Goal: Information Seeking & Learning: Learn about a topic

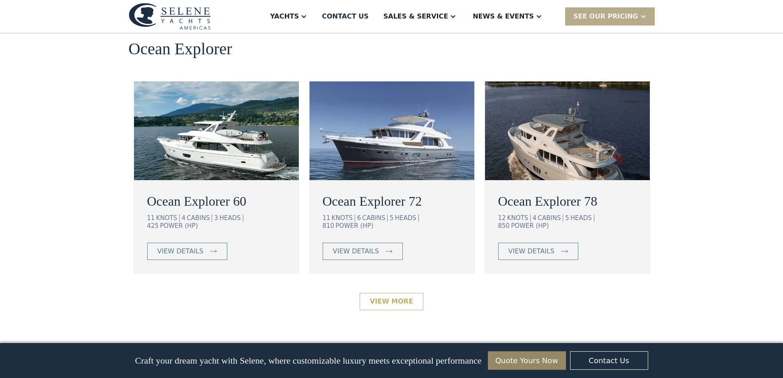
scroll to position [1481, 0]
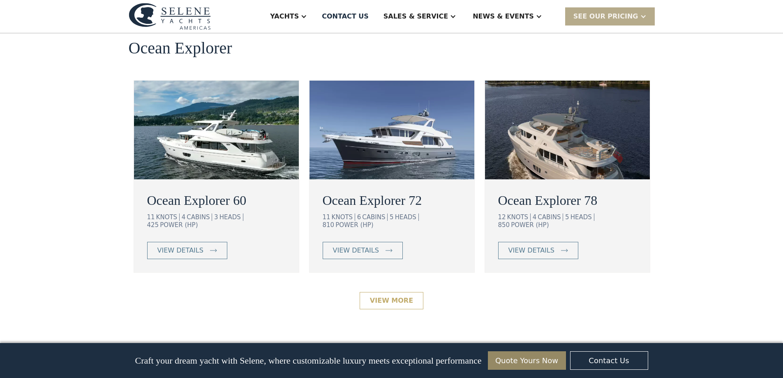
click at [383, 292] on link "View More" at bounding box center [392, 300] width 64 height 17
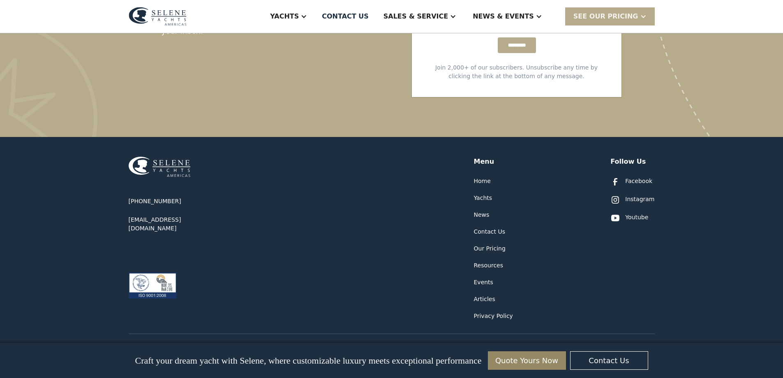
scroll to position [1747, 0]
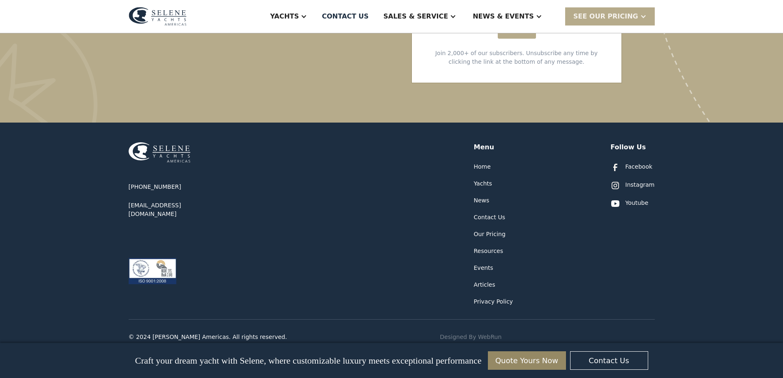
click at [482, 179] on div "Yachts" at bounding box center [483, 183] width 19 height 9
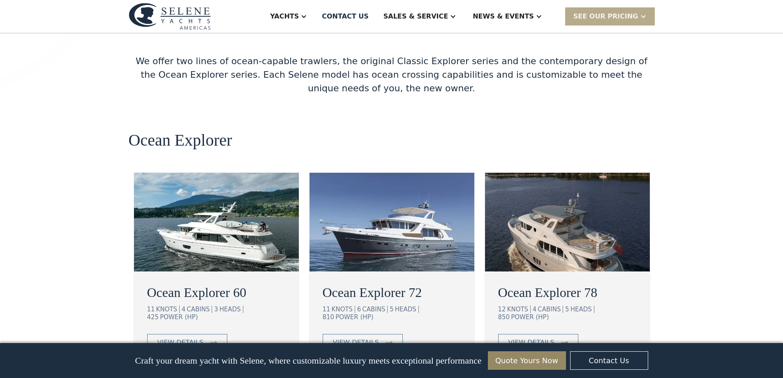
scroll to position [1390, 0]
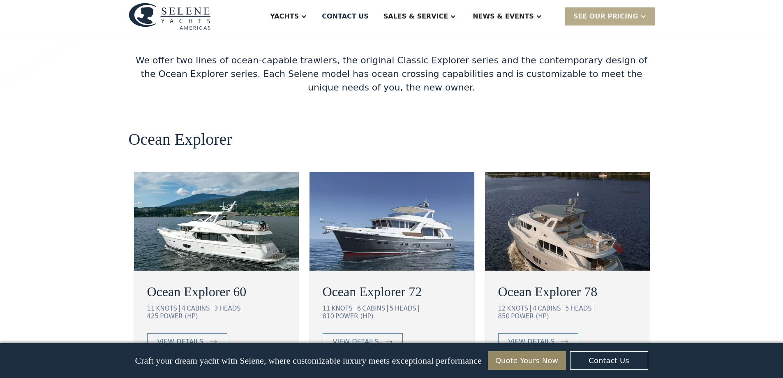
click at [393, 188] on img at bounding box center [392, 221] width 165 height 99
